Goal: Task Accomplishment & Management: Complete application form

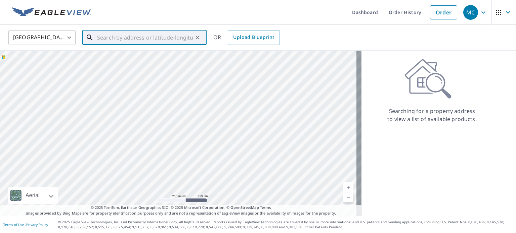
click at [133, 30] on input "text" at bounding box center [145, 37] width 96 height 19
paste input "[STREET_ADDRESS][PERSON_NAME]"
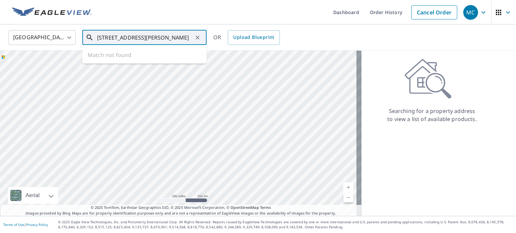
scroll to position [0, 12]
click at [122, 64] on p "[GEOGRAPHIC_DATA]" at bounding box center [148, 64] width 105 height 7
type input "[STREET_ADDRESS][PERSON_NAME]"
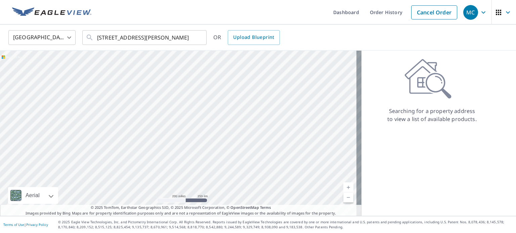
scroll to position [0, 0]
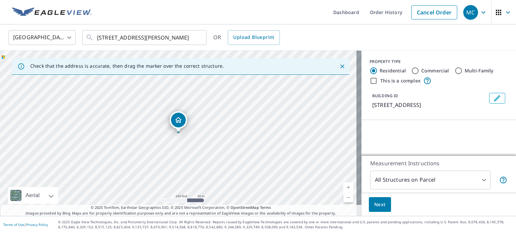
click at [405, 180] on body "MC MC Dashboard Order History Cancel Order MC [GEOGRAPHIC_DATA] [GEOGRAPHIC_DAT…" at bounding box center [258, 116] width 516 height 233
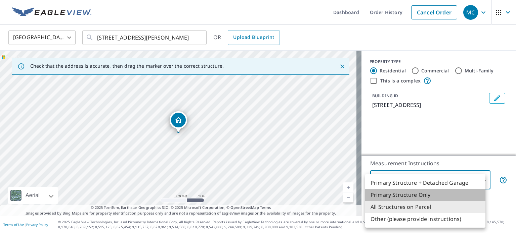
click at [399, 194] on li "Primary Structure Only" at bounding box center [425, 195] width 120 height 12
type input "2"
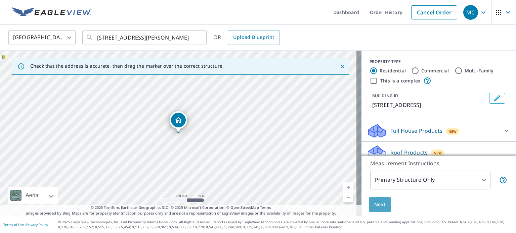
click at [374, 208] on span "Next" at bounding box center [379, 205] width 11 height 8
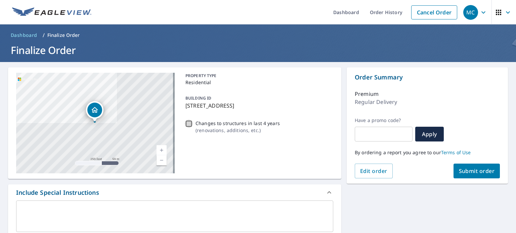
drag, startPoint x: 185, startPoint y: 120, endPoint x: 200, endPoint y: 126, distance: 16.3
click at [192, 119] on div "Changes to structures in last 4 years ( renovations, additions, etc. )" at bounding box center [258, 127] width 150 height 18
click at [189, 124] on input "Changes to structures in last 4 years ( renovations, additions, etc. )" at bounding box center [189, 124] width 8 height 8
checkbox input "true"
click at [478, 172] on span "Submit order" at bounding box center [476, 170] width 36 height 7
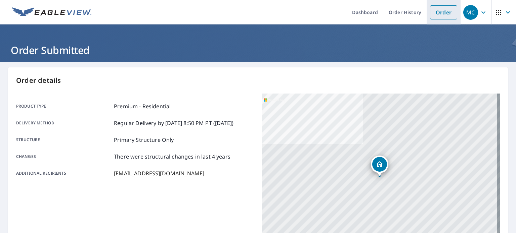
click at [432, 14] on link "Order" at bounding box center [443, 12] width 27 height 14
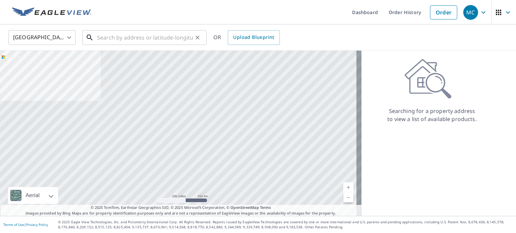
click at [158, 36] on input "text" at bounding box center [145, 37] width 96 height 19
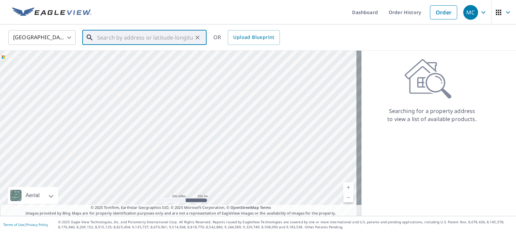
paste input "[STREET_ADDRESS]"
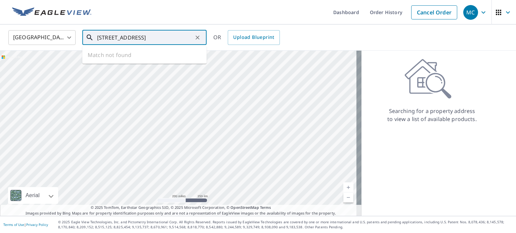
scroll to position [0, 4]
click at [141, 62] on p "[GEOGRAPHIC_DATA]" at bounding box center [148, 64] width 105 height 7
type input "[STREET_ADDRESS]"
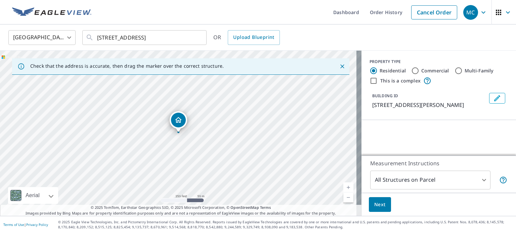
click at [386, 190] on div "Measurement Instructions All Structures on Parcel 3 ​" at bounding box center [438, 174] width 154 height 37
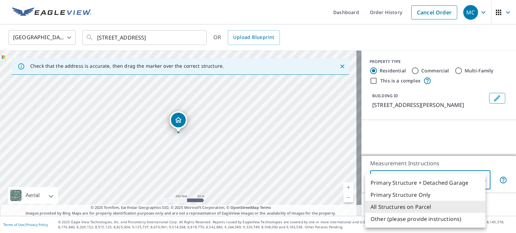
click at [384, 185] on body "MC MC Dashboard Order History Cancel Order MC [GEOGRAPHIC_DATA] US ​ [STREET_AD…" at bounding box center [258, 116] width 516 height 233
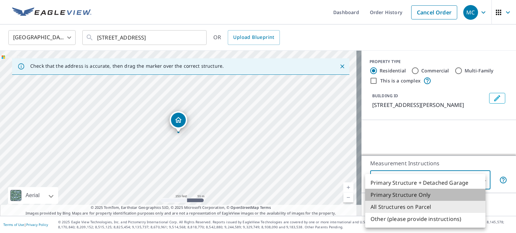
click at [382, 195] on li "Primary Structure Only" at bounding box center [425, 195] width 120 height 12
type input "2"
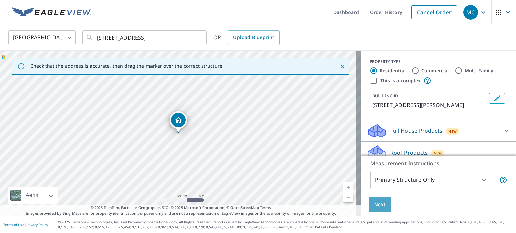
click at [380, 199] on button "Next" at bounding box center [380, 204] width 22 height 15
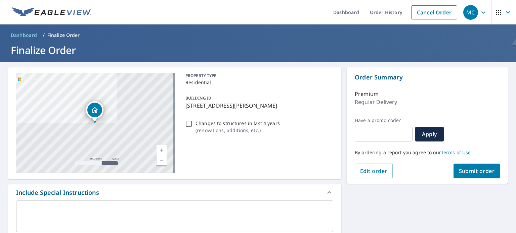
click at [186, 124] on input "Changes to structures in last 4 years ( renovations, additions, etc. )" at bounding box center [189, 124] width 8 height 8
checkbox input "true"
click at [460, 172] on span "Submit order" at bounding box center [476, 170] width 36 height 7
